Goal: Information Seeking & Learning: Learn about a topic

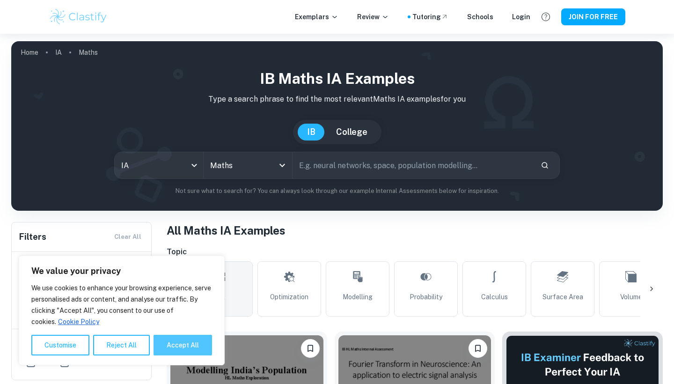
click at [187, 343] on button "Accept All" at bounding box center [182, 344] width 58 height 21
checkbox input "true"
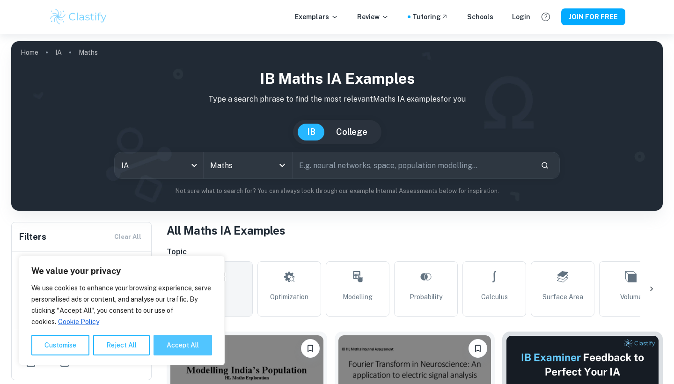
checkbox input "true"
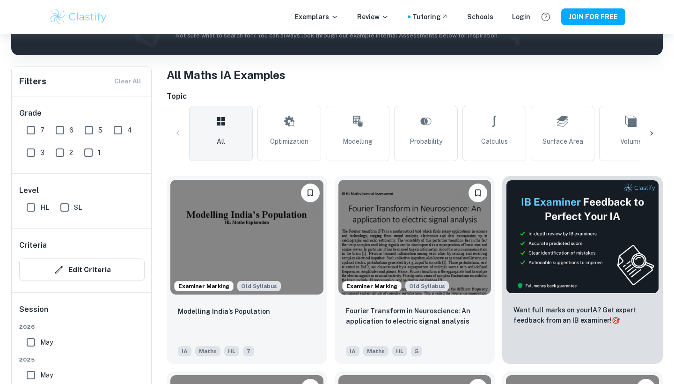
scroll to position [179, 0]
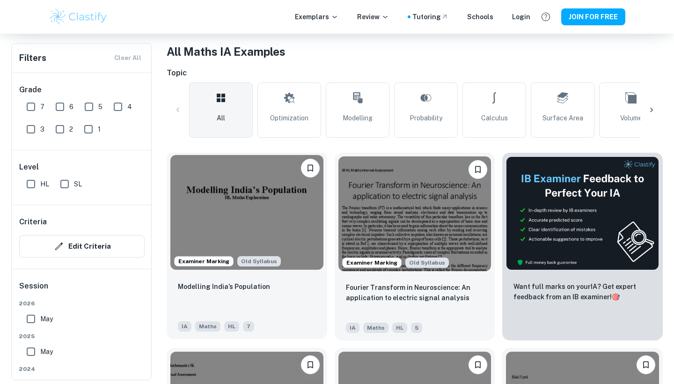
click at [256, 205] on img at bounding box center [246, 212] width 153 height 115
